Goal: Task Accomplishment & Management: Manage account settings

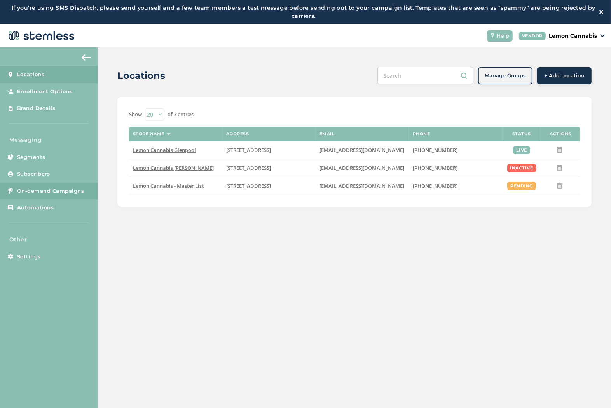
click at [61, 189] on span "On-demand Campaigns" at bounding box center [50, 191] width 67 height 8
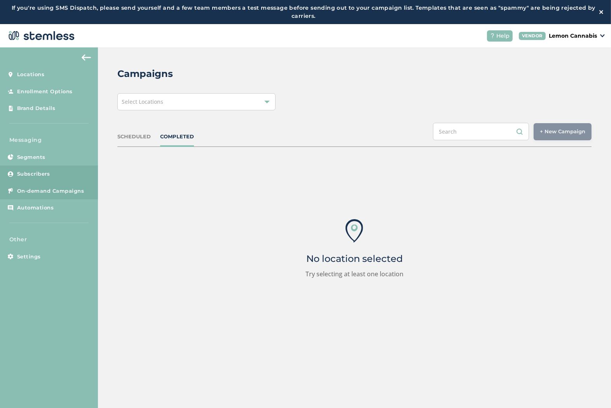
click at [51, 172] on link "Subscribers" at bounding box center [49, 174] width 98 height 17
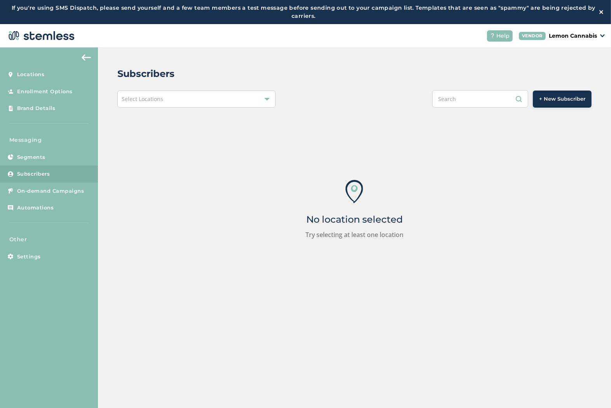
click at [485, 96] on input "text" at bounding box center [480, 98] width 96 height 17
click at [170, 97] on div "Select Locations" at bounding box center [196, 99] width 158 height 17
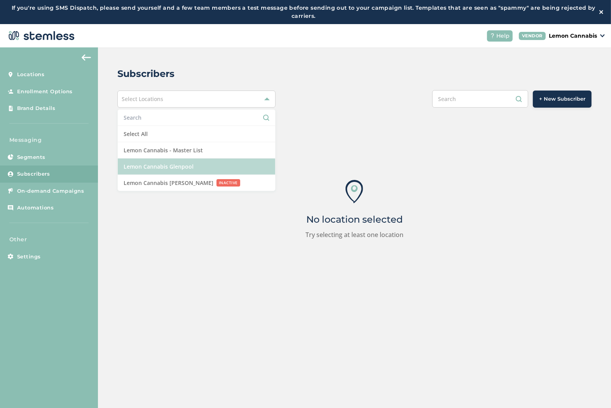
click at [190, 160] on li "Lemon Cannabis Glenpool" at bounding box center [196, 167] width 157 height 16
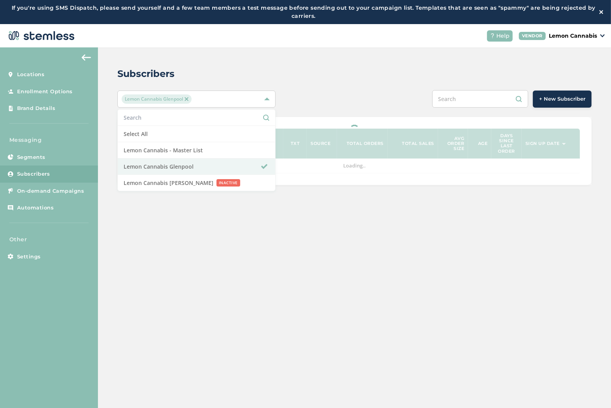
click at [488, 104] on input "text" at bounding box center [480, 98] width 96 height 17
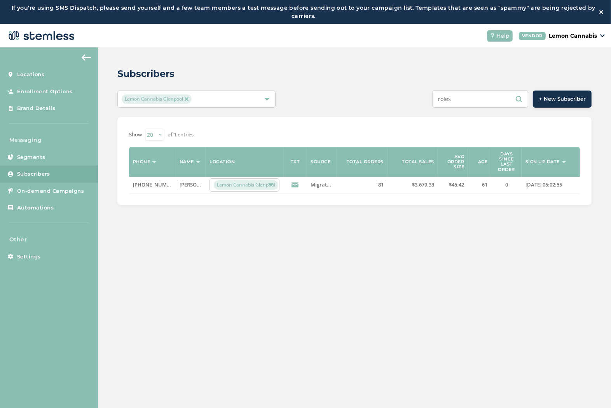
type input "roles"
click at [157, 187] on link "[PHONE_NUMBER]" at bounding box center [155, 184] width 45 height 7
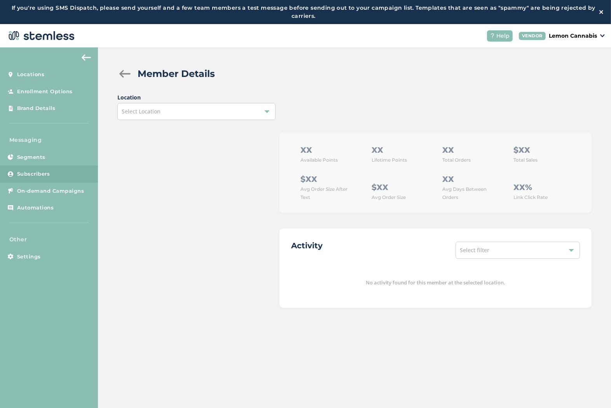
click at [239, 118] on div "Select Location" at bounding box center [196, 111] width 158 height 17
click at [169, 176] on div at bounding box center [192, 220] width 150 height 175
click at [126, 72] on div at bounding box center [125, 74] width 16 height 8
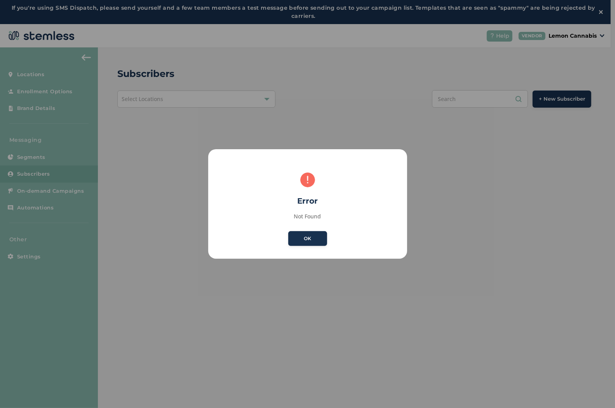
drag, startPoint x: 309, startPoint y: 244, endPoint x: 307, endPoint y: 237, distance: 7.4
click at [309, 244] on button "OK" at bounding box center [307, 238] width 39 height 15
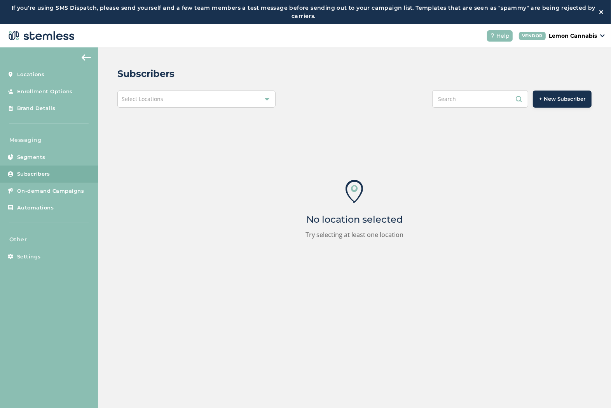
click at [214, 100] on div "Select Locations" at bounding box center [196, 99] width 158 height 17
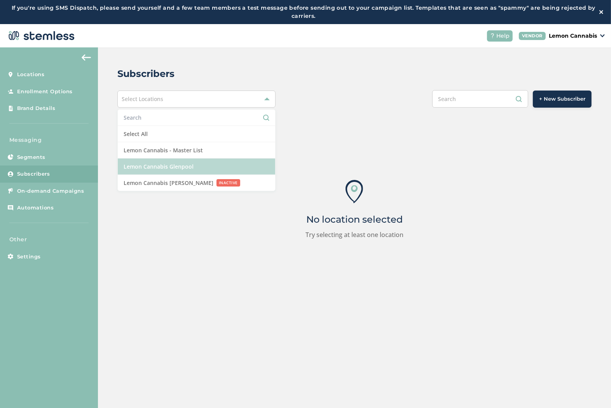
click at [194, 166] on li "Lemon Cannabis Glenpool" at bounding box center [196, 167] width 157 height 16
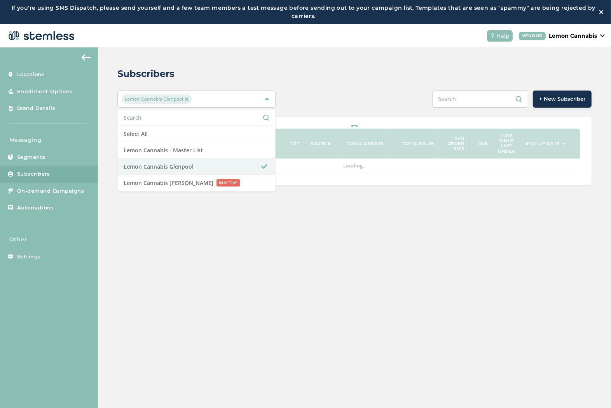
click at [461, 100] on input "text" at bounding box center [480, 98] width 96 height 17
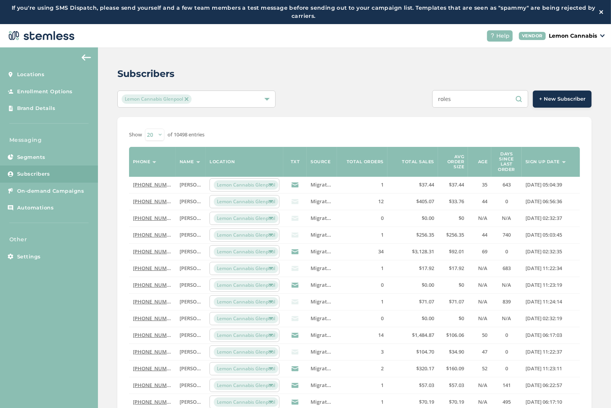
type input "roles"
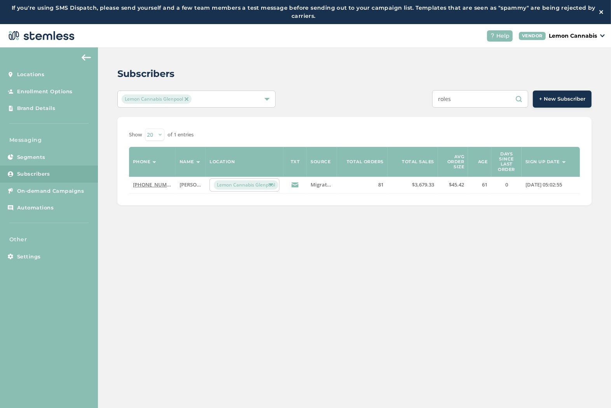
click at [145, 185] on link "[PHONE_NUMBER]" at bounding box center [155, 184] width 45 height 7
